Goal: Transaction & Acquisition: Purchase product/service

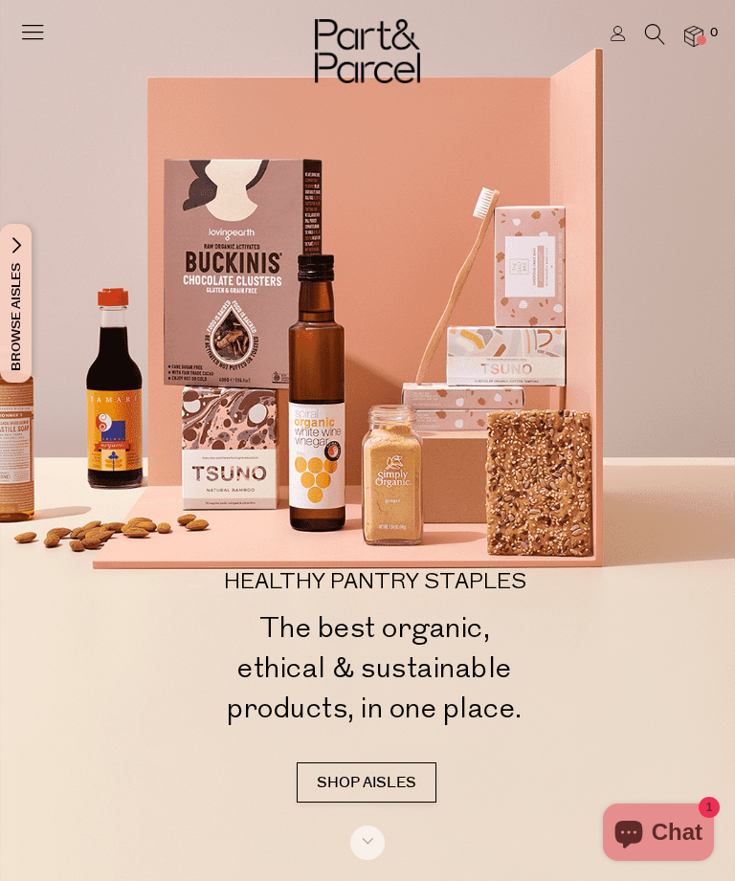
click at [697, 44] on img at bounding box center [693, 37] width 19 height 22
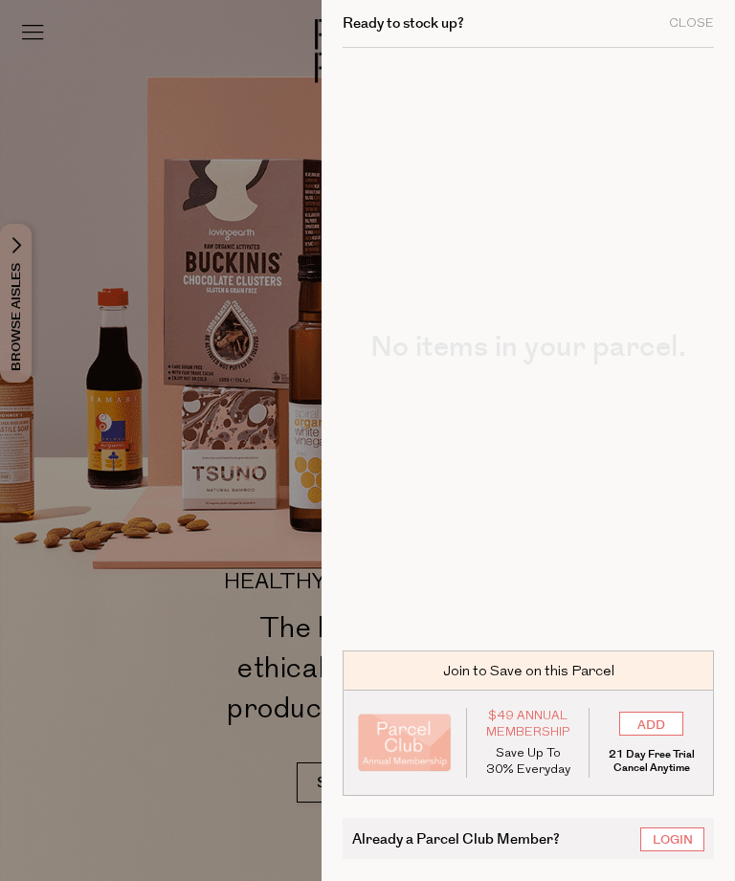
click at [220, 504] on div at bounding box center [367, 440] width 735 height 881
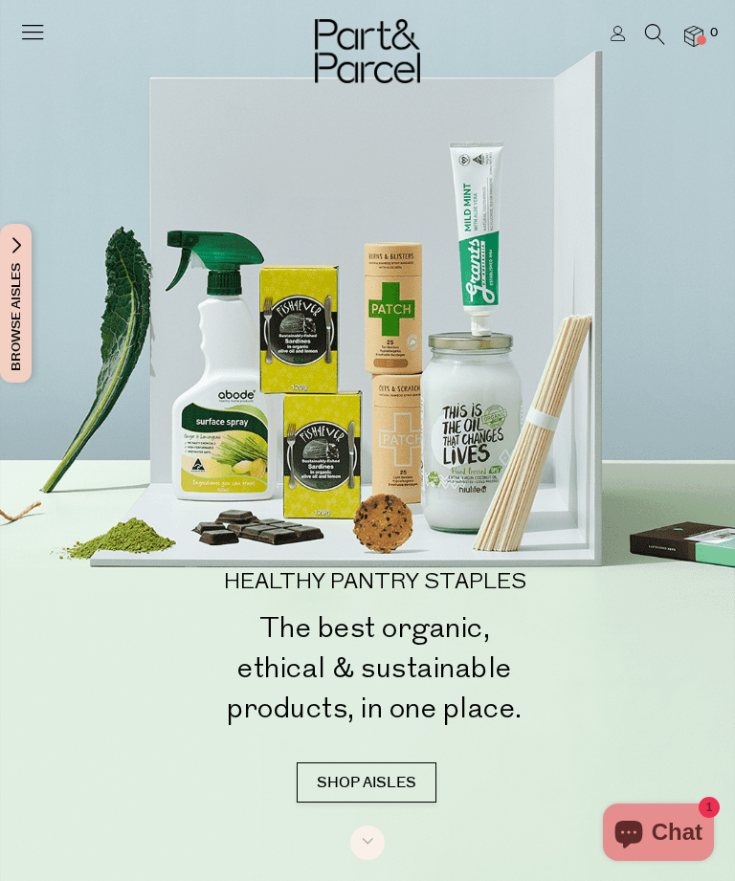
click at [690, 51] on div at bounding box center [367, 34] width 735 height 69
click at [693, 33] on img at bounding box center [693, 37] width 19 height 22
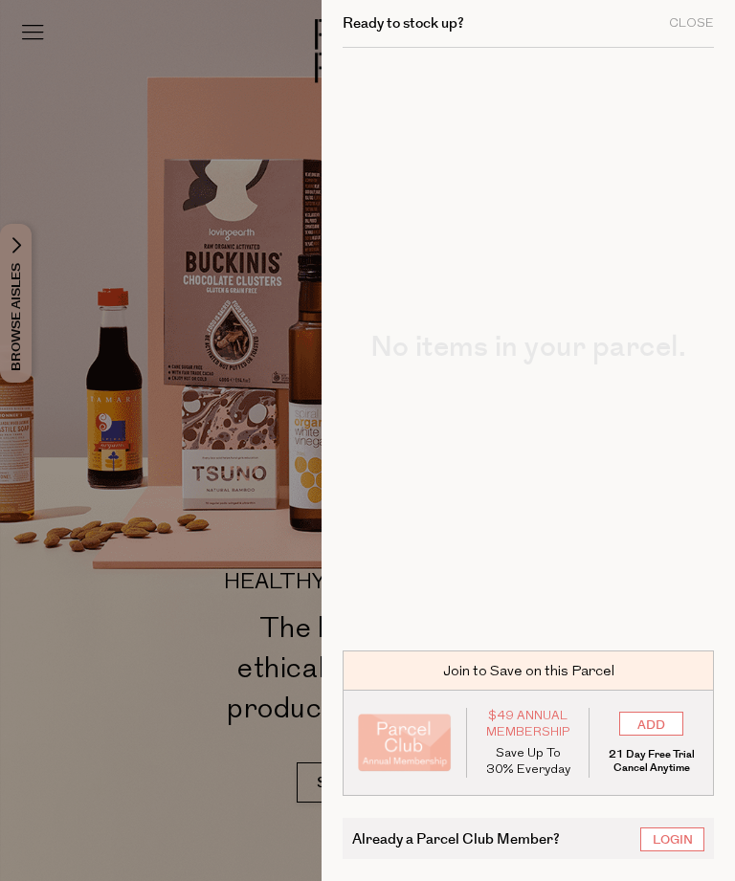
click at [555, 408] on div "No items in your parcel." at bounding box center [528, 339] width 371 height 582
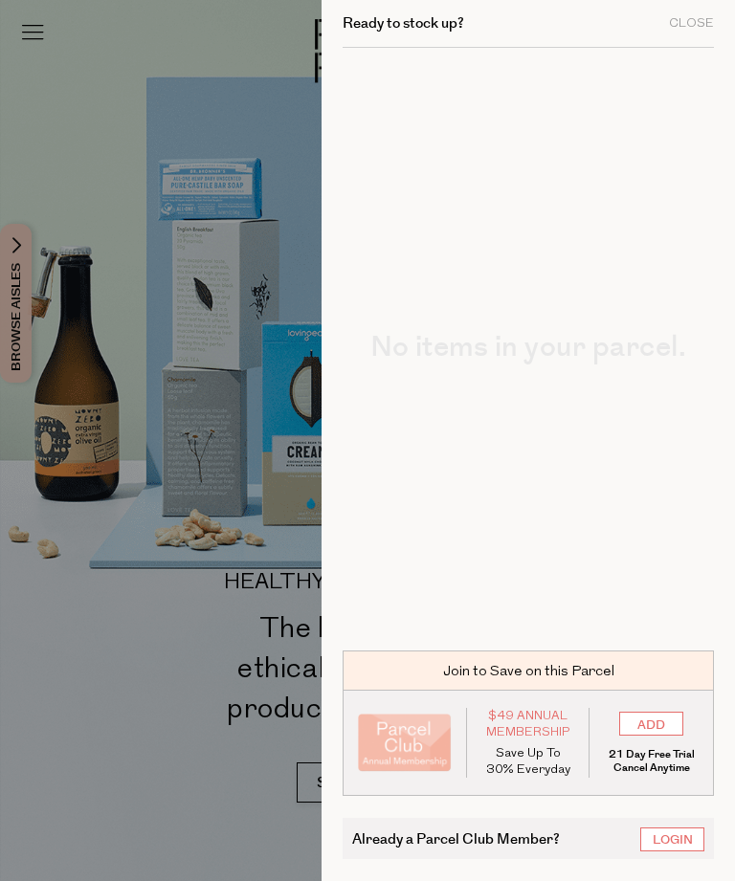
click at [198, 659] on div at bounding box center [367, 440] width 735 height 881
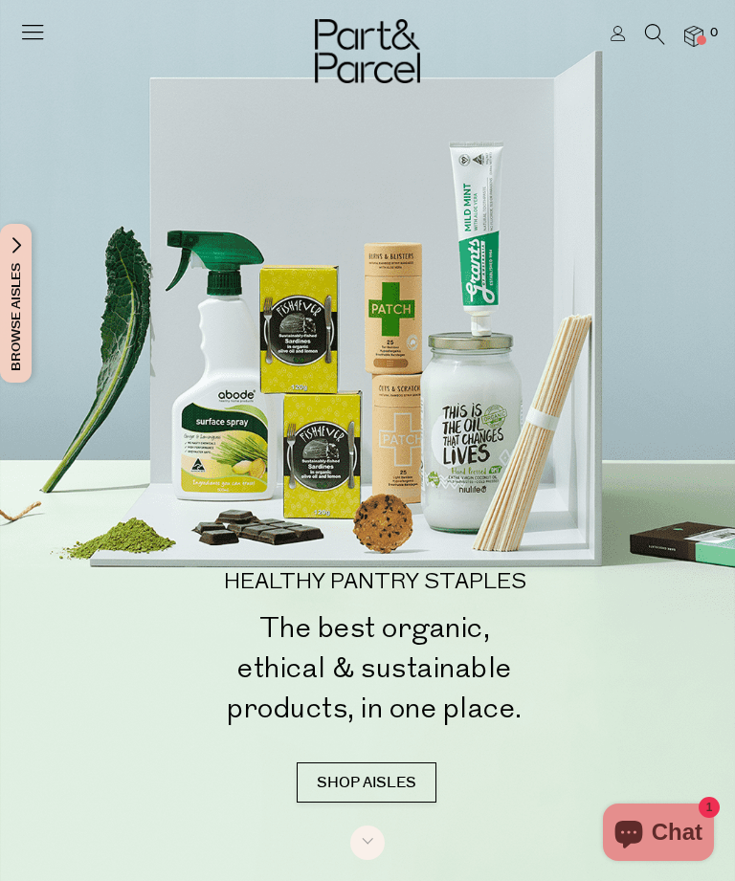
click at [615, 44] on link at bounding box center [618, 36] width 15 height 20
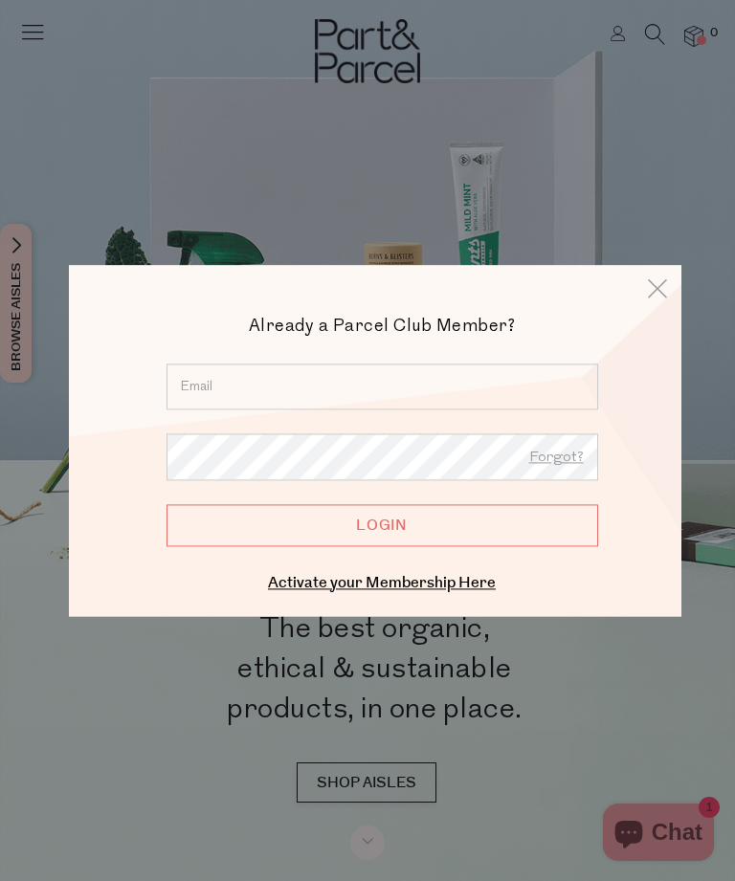
click at [427, 384] on input "email" at bounding box center [383, 387] width 432 height 46
click at [314, 397] on input "email" at bounding box center [383, 387] width 432 height 46
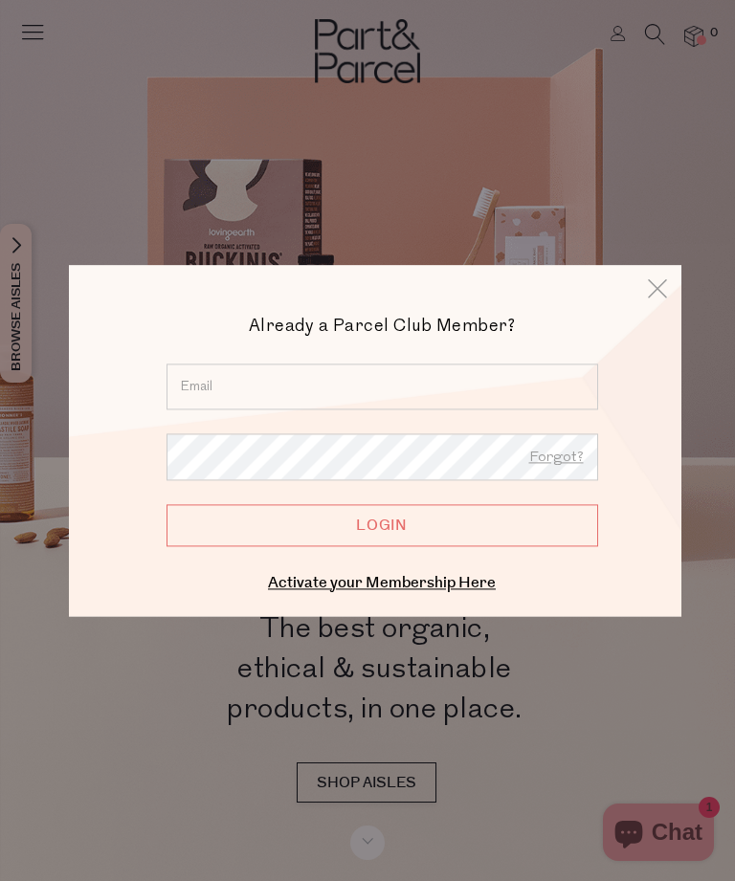
type input "sbeckedahl@hotmail.com"
click at [382, 525] on input "Login" at bounding box center [383, 525] width 432 height 42
click at [427, 537] on input "Login" at bounding box center [383, 525] width 432 height 42
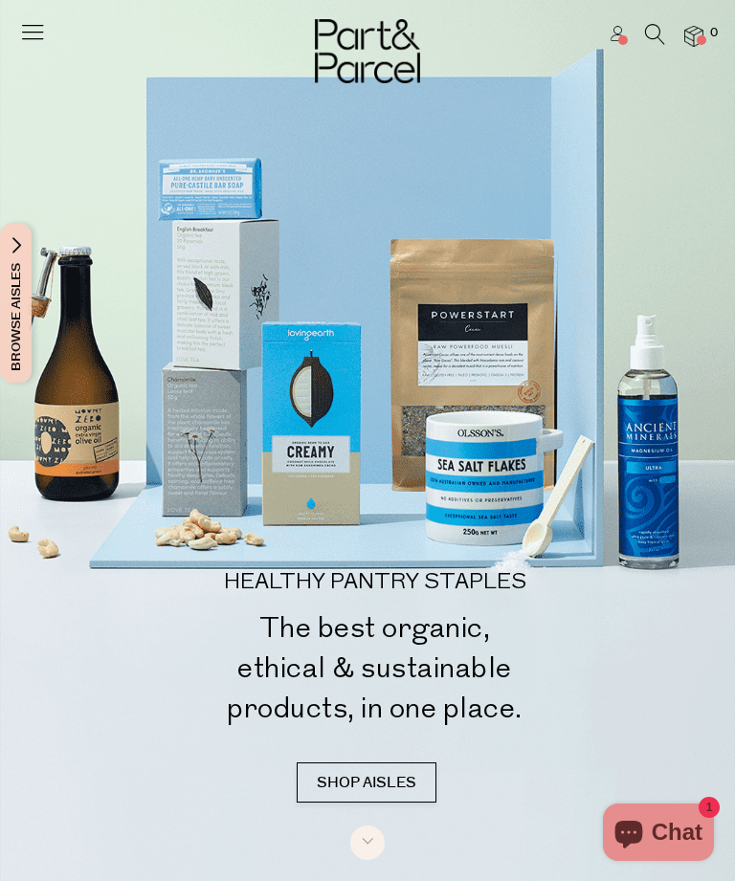
click at [702, 32] on img at bounding box center [693, 37] width 19 height 22
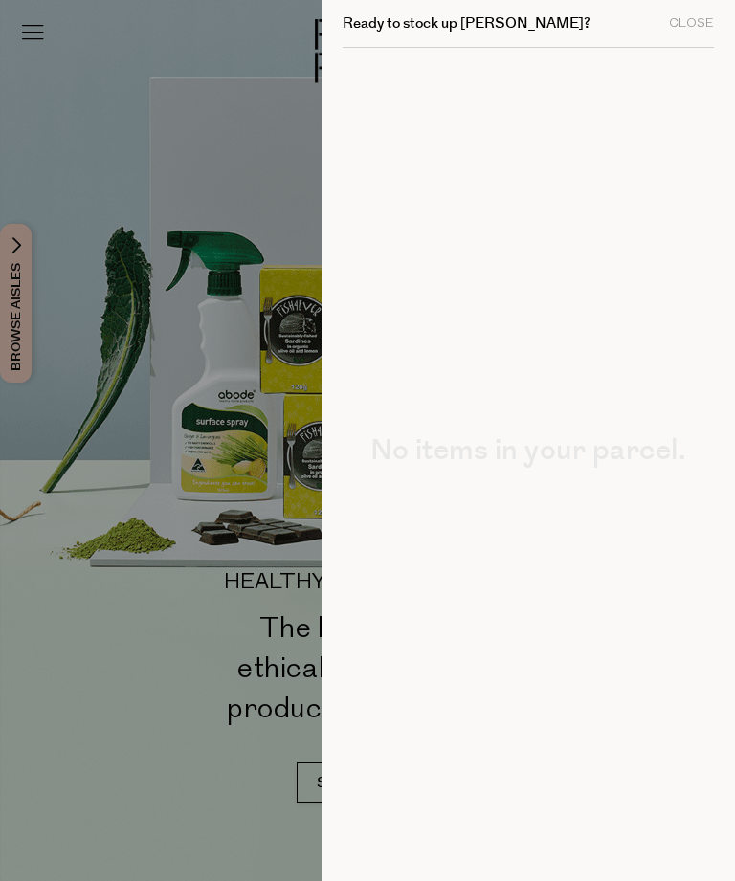
click at [240, 408] on div at bounding box center [367, 440] width 735 height 881
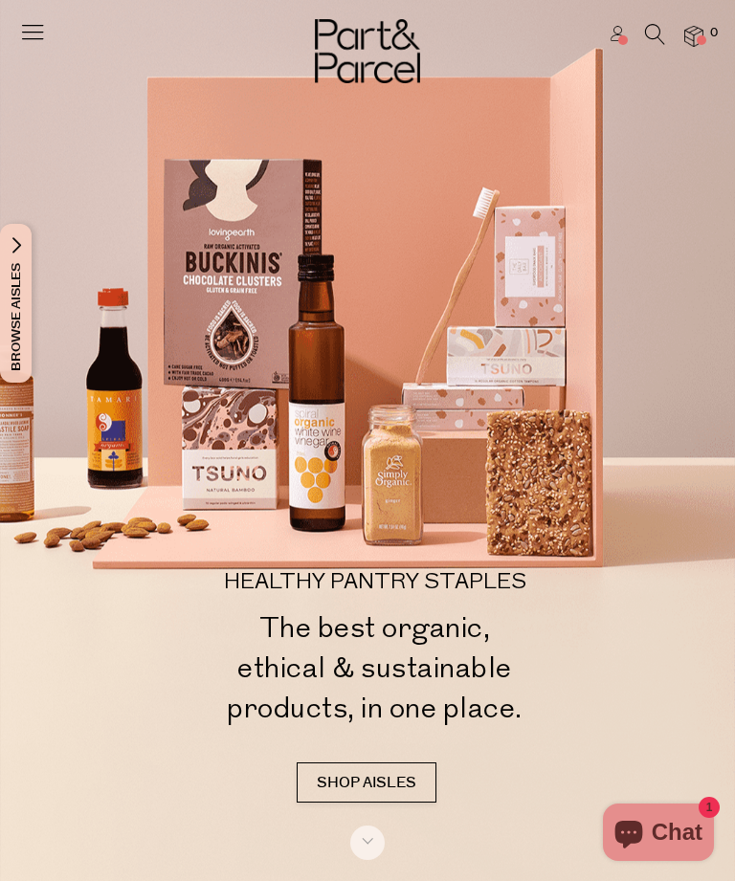
click at [620, 46] on link at bounding box center [618, 36] width 15 height 20
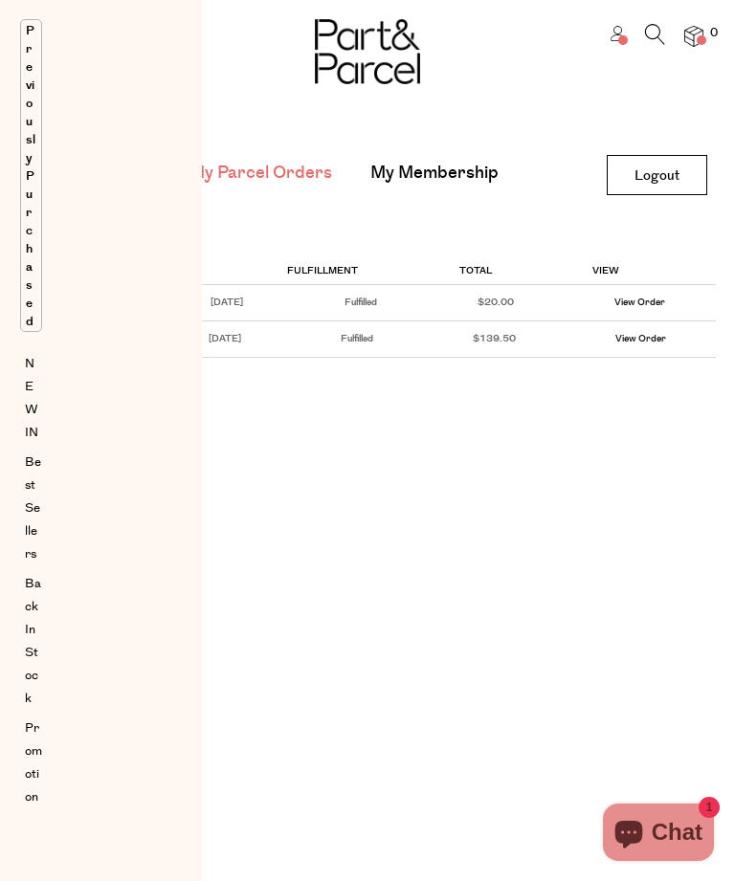
click at [340, 430] on div "Browse Aisles Close Browse Aisles Clear All Filter Clear Australian Made Organi…" at bounding box center [367, 440] width 735 height 881
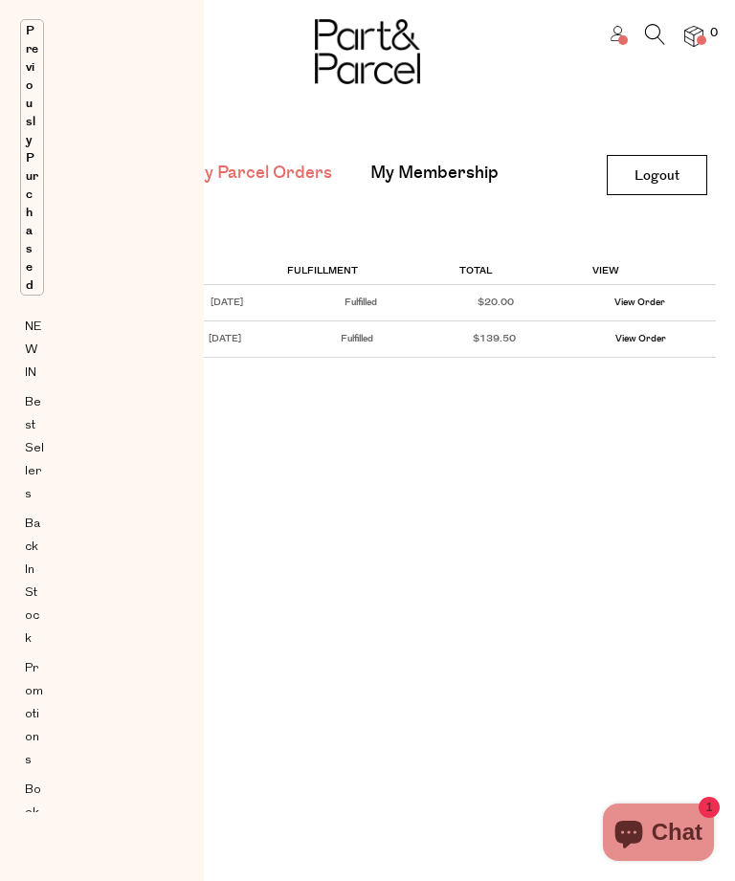
click at [664, 333] on link "View Order" at bounding box center [640, 339] width 51 height 16
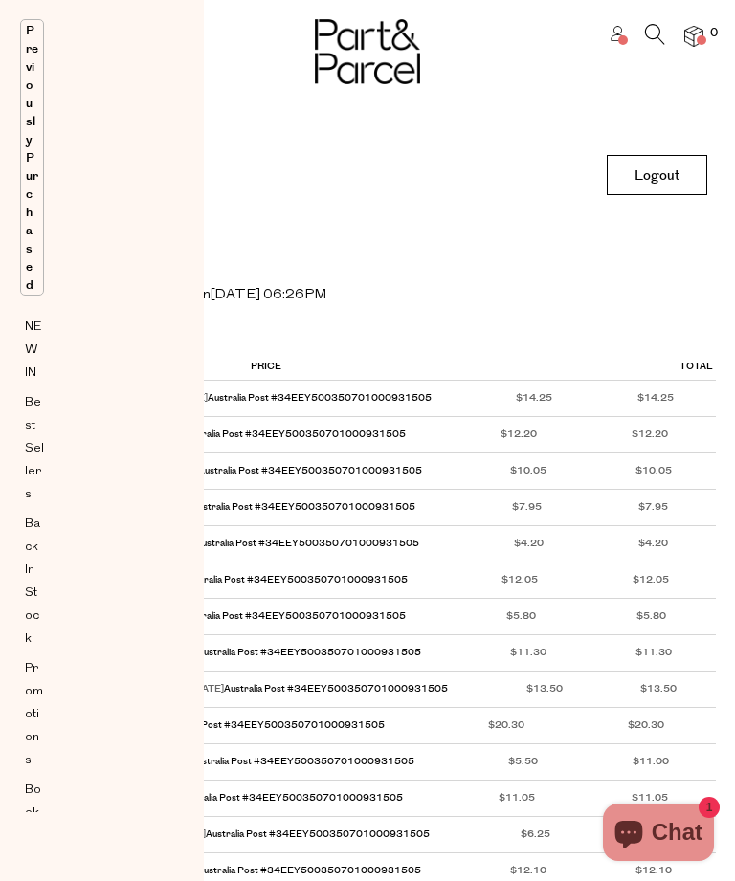
click at [0, 0] on img at bounding box center [0, 0] width 0 height 0
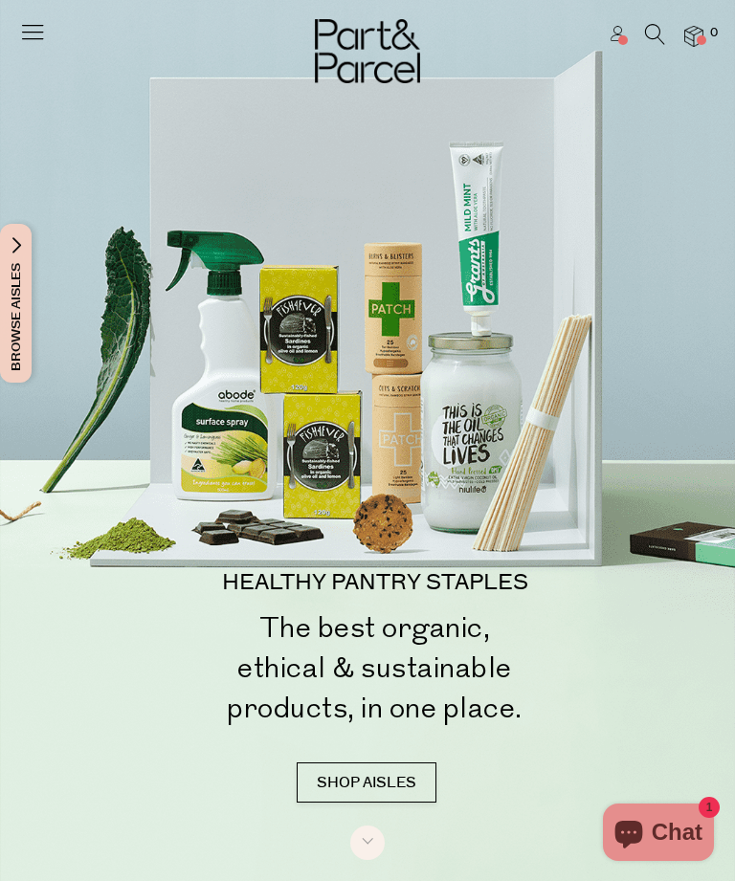
click at [45, 26] on icon at bounding box center [32, 31] width 27 height 27
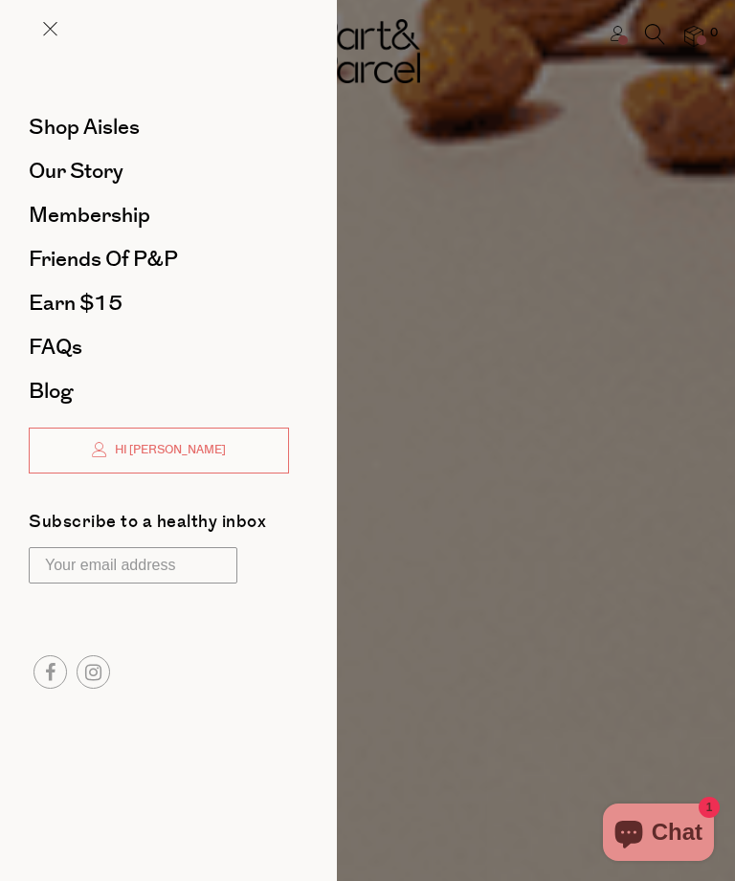
click at [136, 133] on span "Shop Aisles" at bounding box center [84, 127] width 111 height 31
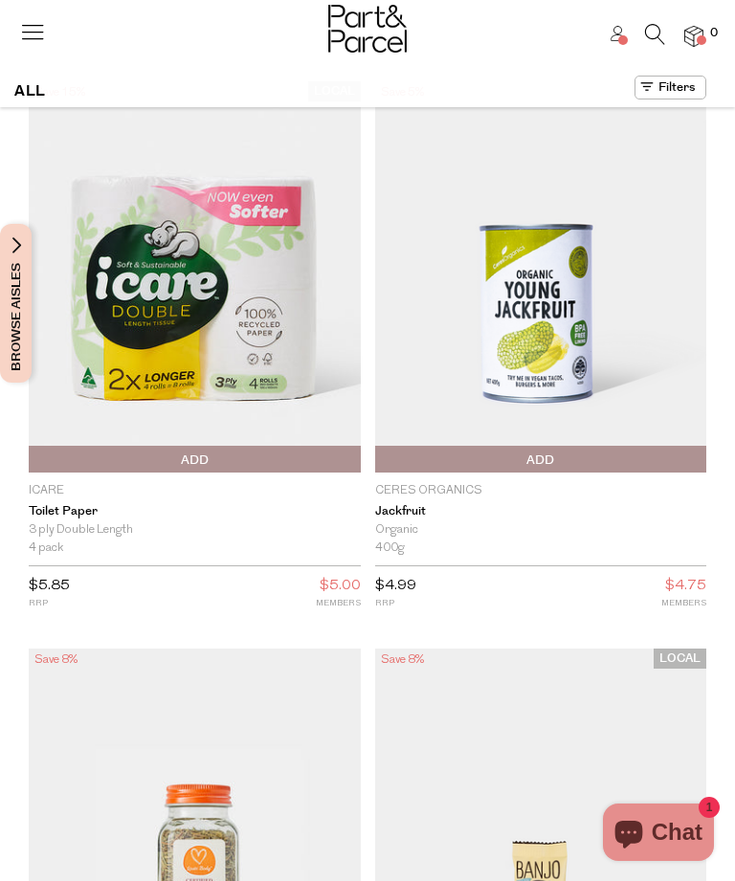
click at [45, 33] on icon at bounding box center [32, 31] width 27 height 27
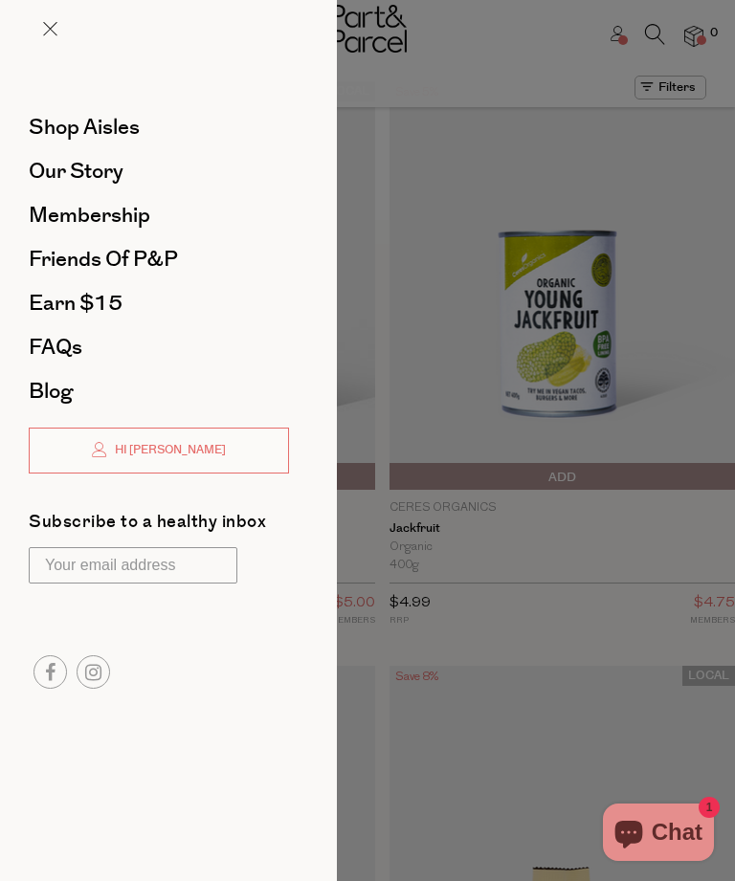
click at [387, 485] on div at bounding box center [367, 440] width 735 height 881
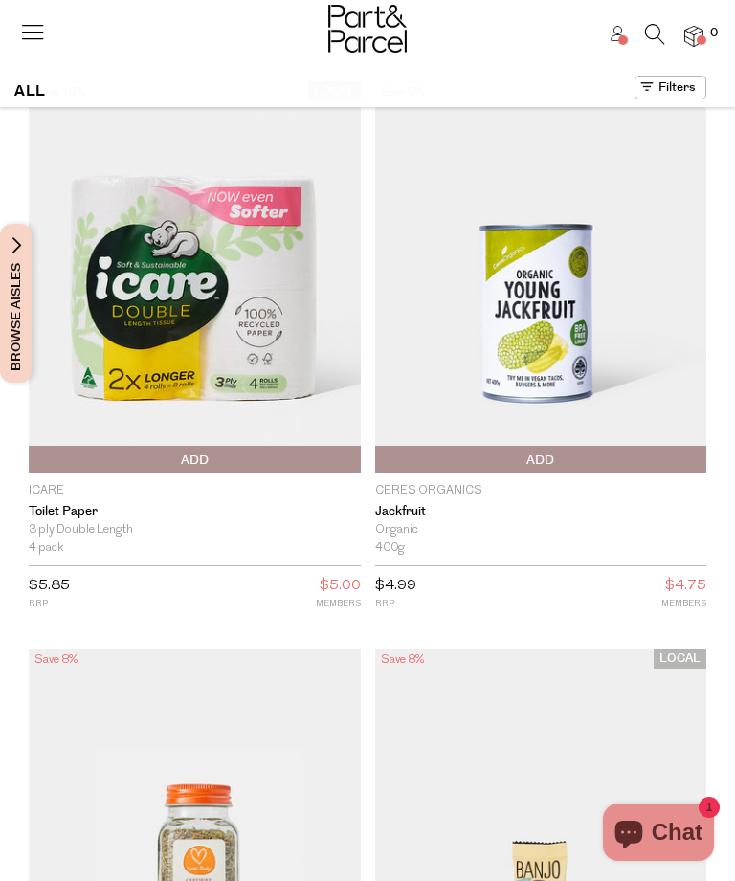
click at [24, 234] on span "Browse Aisles" at bounding box center [16, 303] width 21 height 159
click at [11, 250] on span "Browse Aisles" at bounding box center [16, 303] width 21 height 159
click at [11, 310] on span "Browse Aisles" at bounding box center [16, 303] width 21 height 159
click at [2, 296] on button "Browse Aisles" at bounding box center [16, 303] width 32 height 159
click at [16, 302] on span "Browse Aisles" at bounding box center [16, 303] width 21 height 159
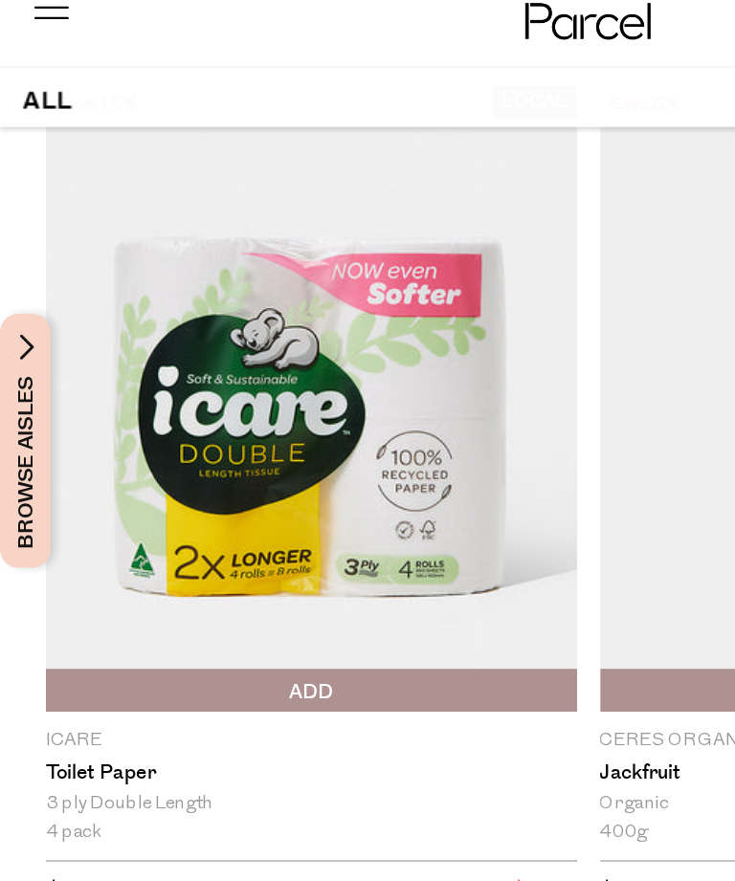
click at [20, 230] on span "Browse Aisles" at bounding box center [16, 303] width 21 height 159
click at [26, 229] on span "Browse Aisles" at bounding box center [16, 303] width 21 height 159
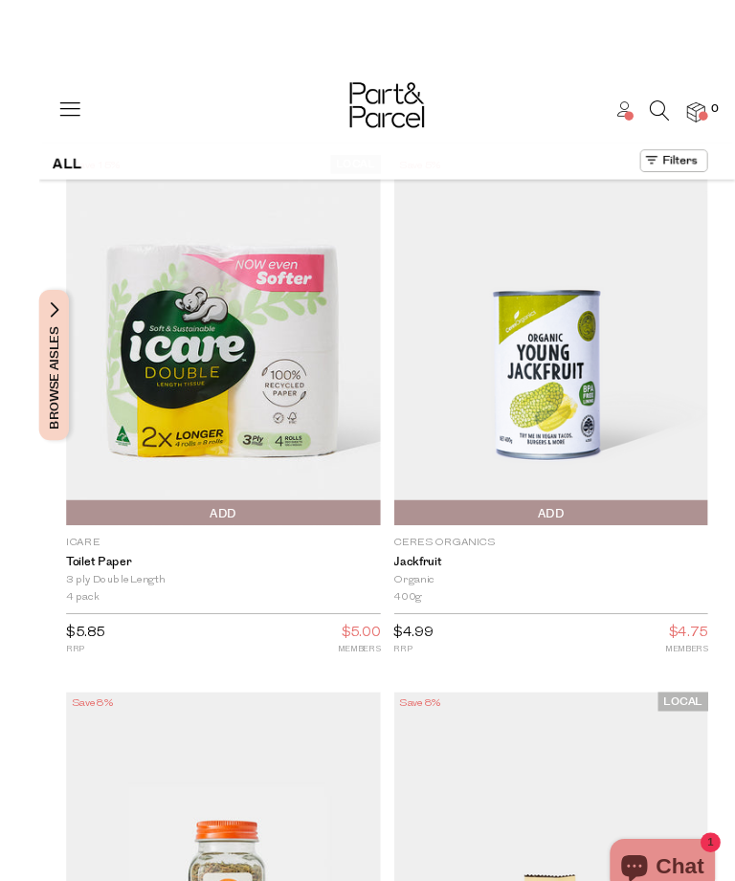
scroll to position [118, 0]
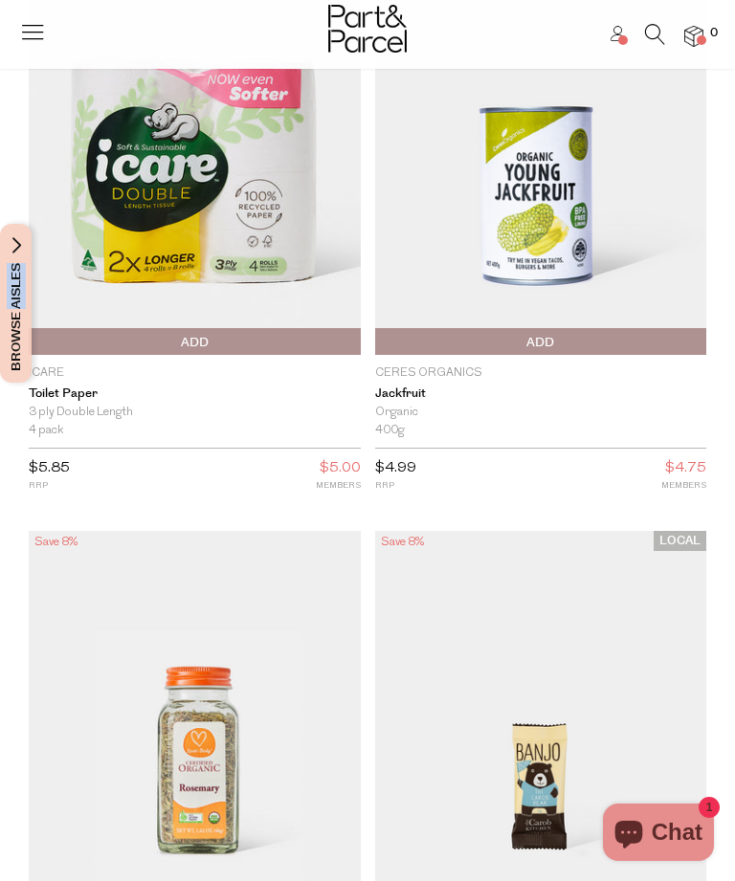
click at [37, 37] on icon at bounding box center [32, 31] width 27 height 27
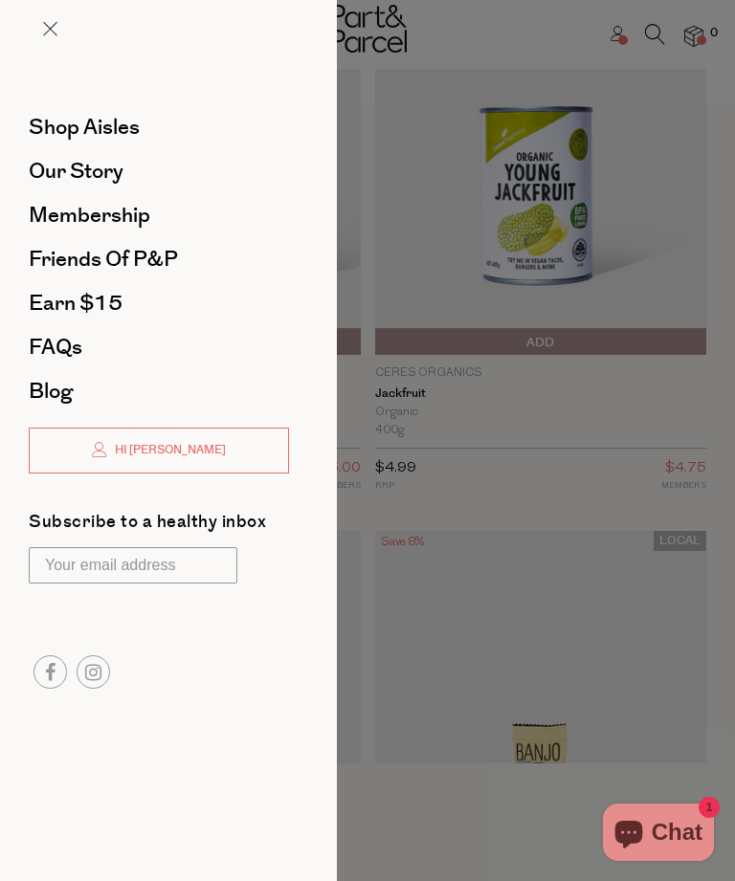
scroll to position [0, 0]
click at [123, 133] on span "Shop Aisles" at bounding box center [84, 127] width 111 height 31
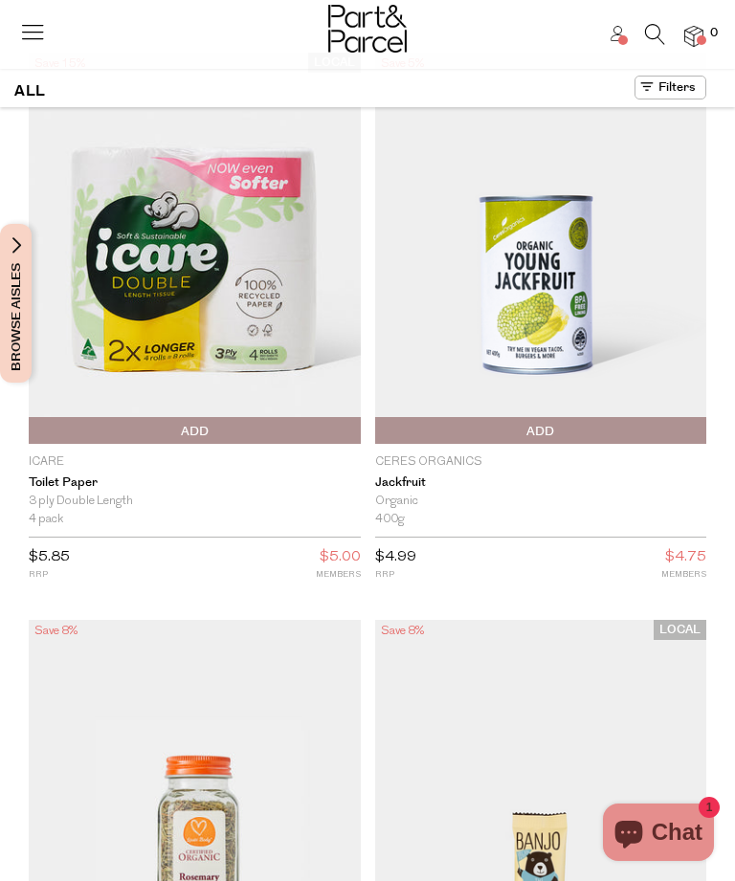
click at [706, 76] on button at bounding box center [671, 88] width 72 height 24
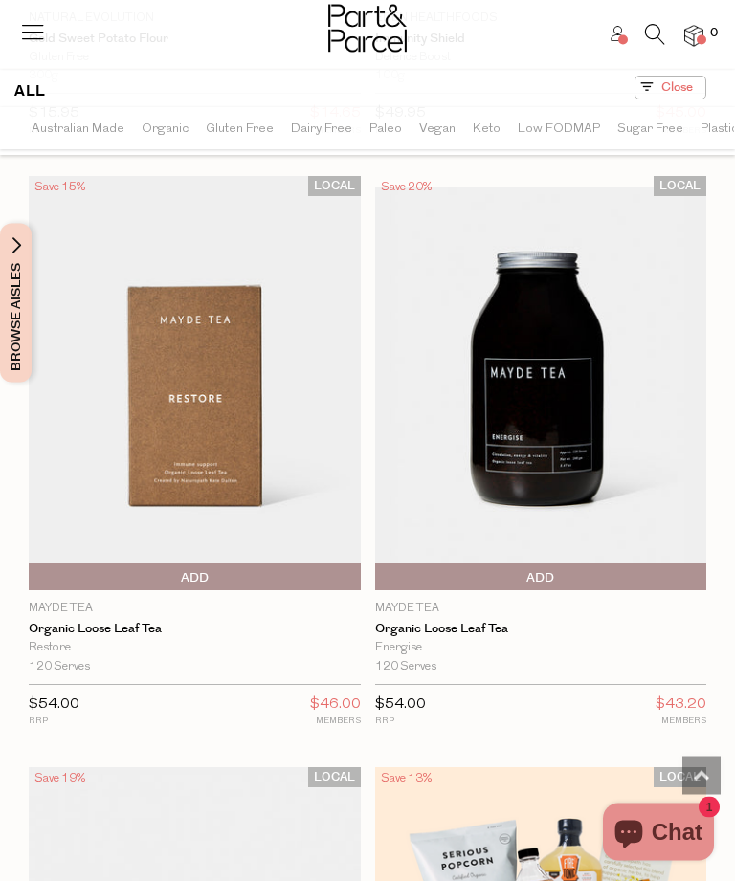
scroll to position [13065, 0]
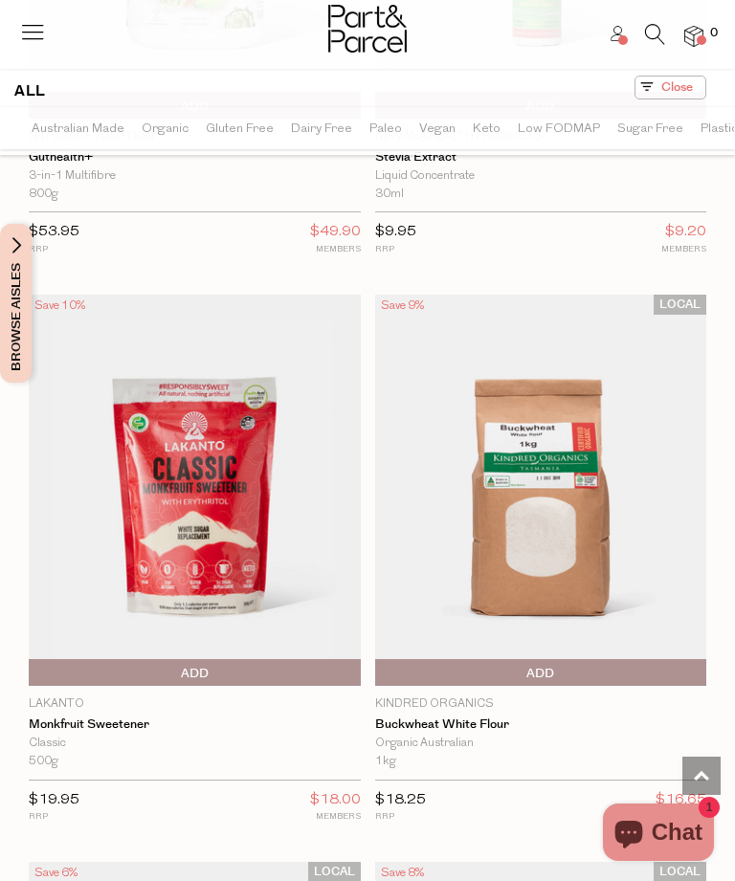
scroll to position [19809, 0]
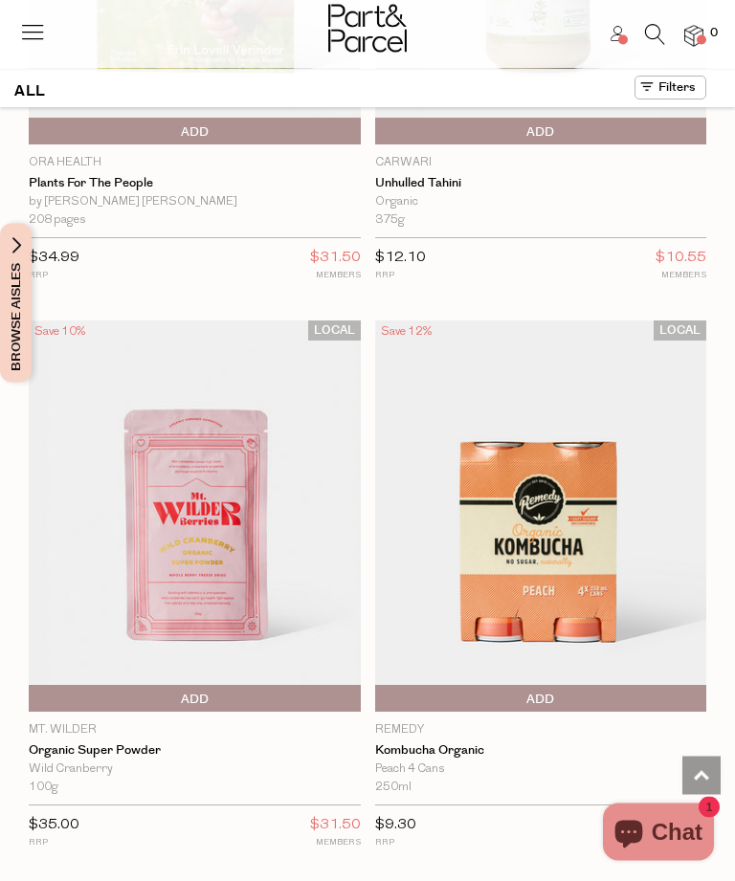
scroll to position [27598, 0]
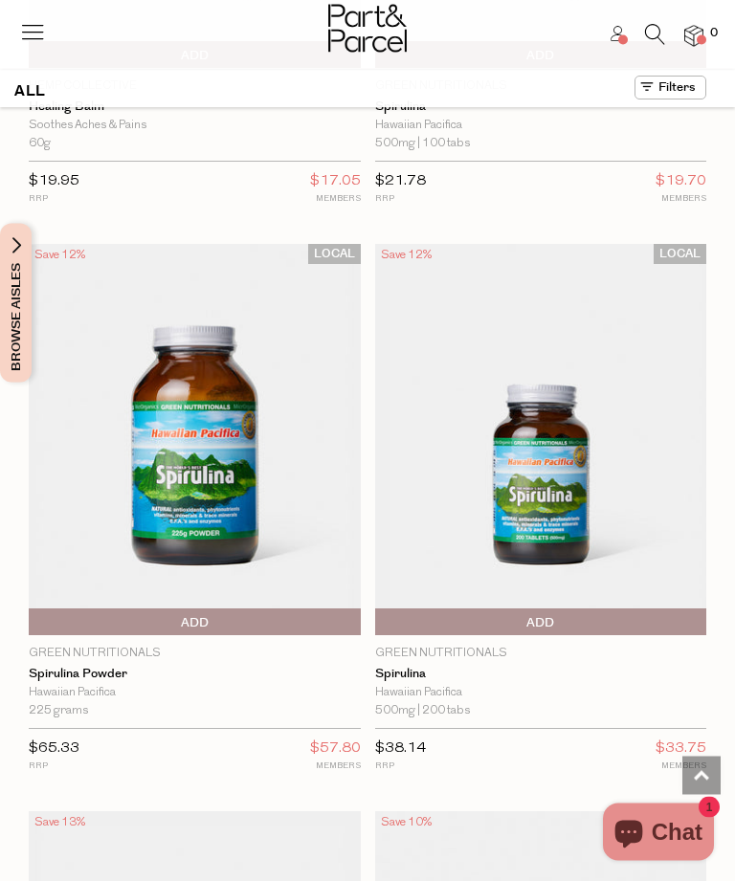
scroll to position [31084, 0]
